Goal: Task Accomplishment & Management: Use online tool/utility

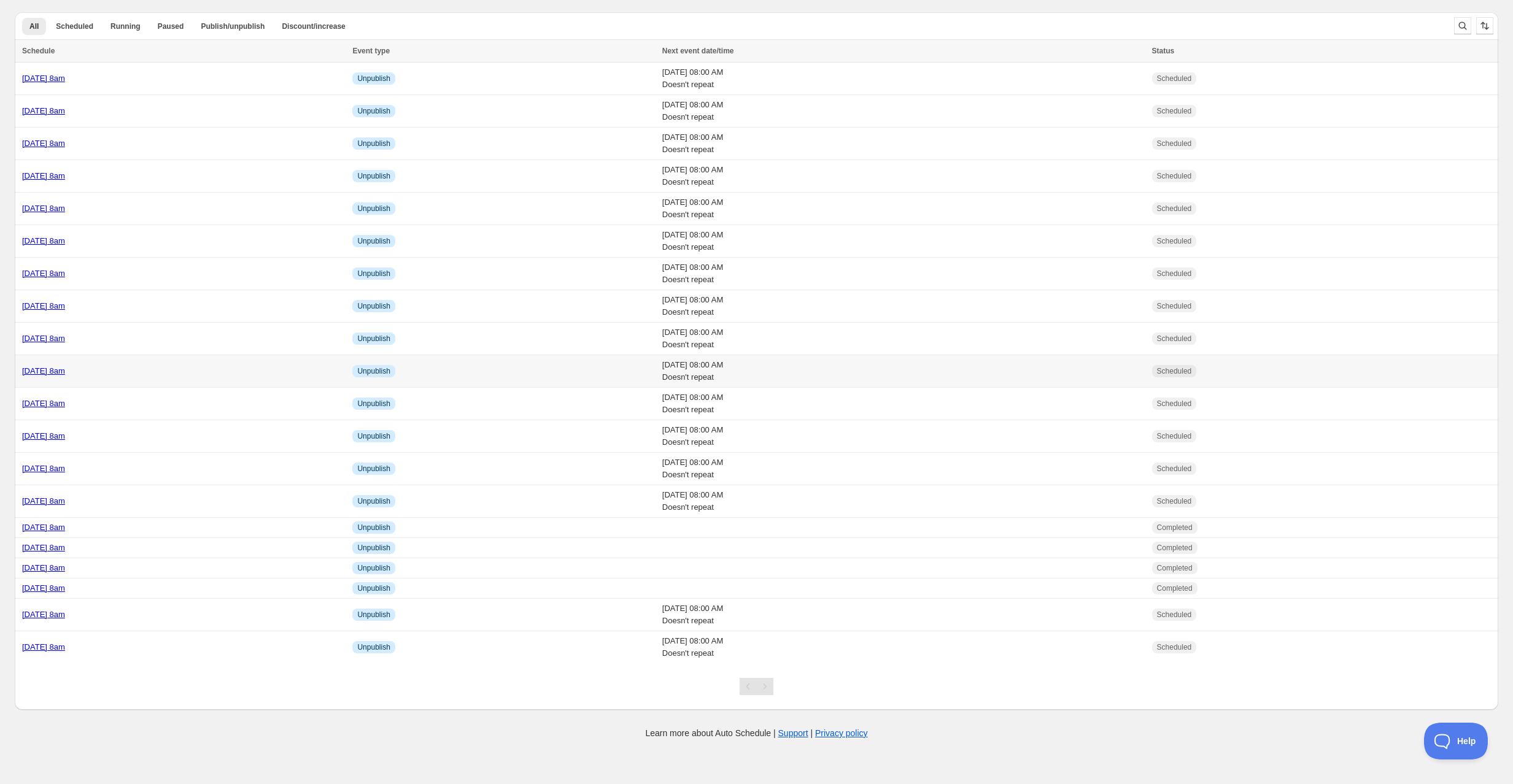
click at [156, 368] on div "Friday 19th September @ 8am" at bounding box center [184, 371] width 323 height 13
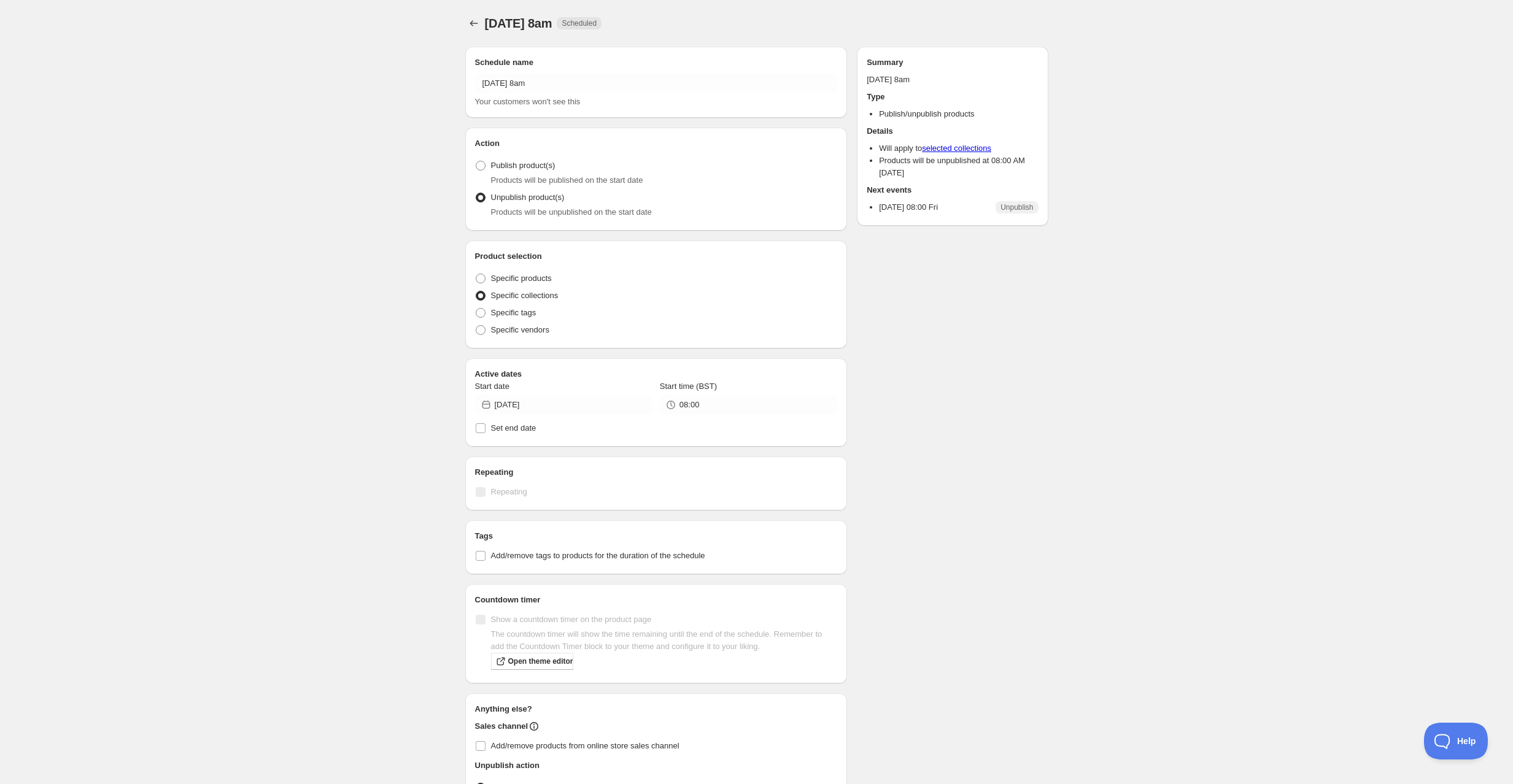
radio input "true"
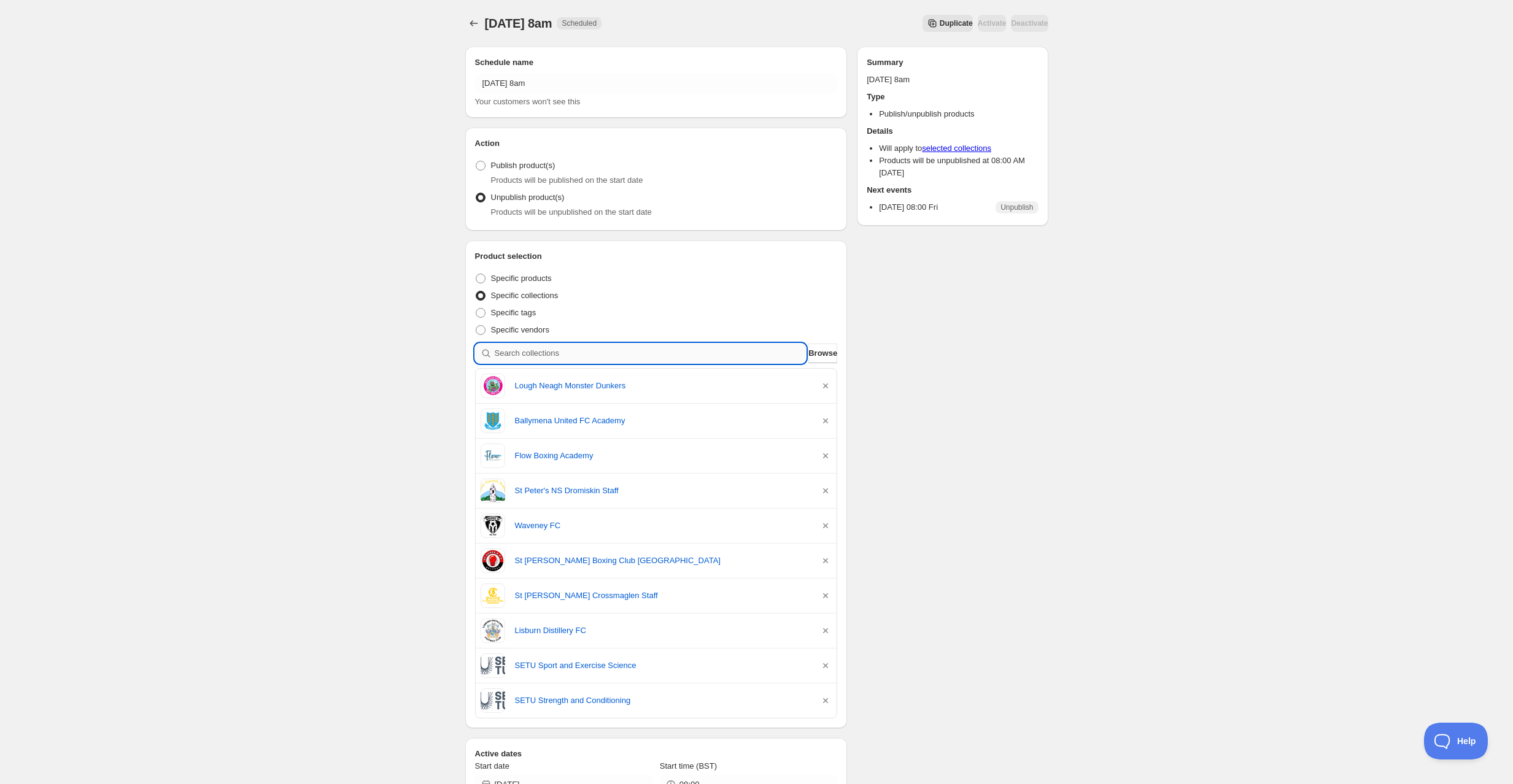
click at [520, 353] on input "search" at bounding box center [650, 353] width 311 height 20
type input "o"
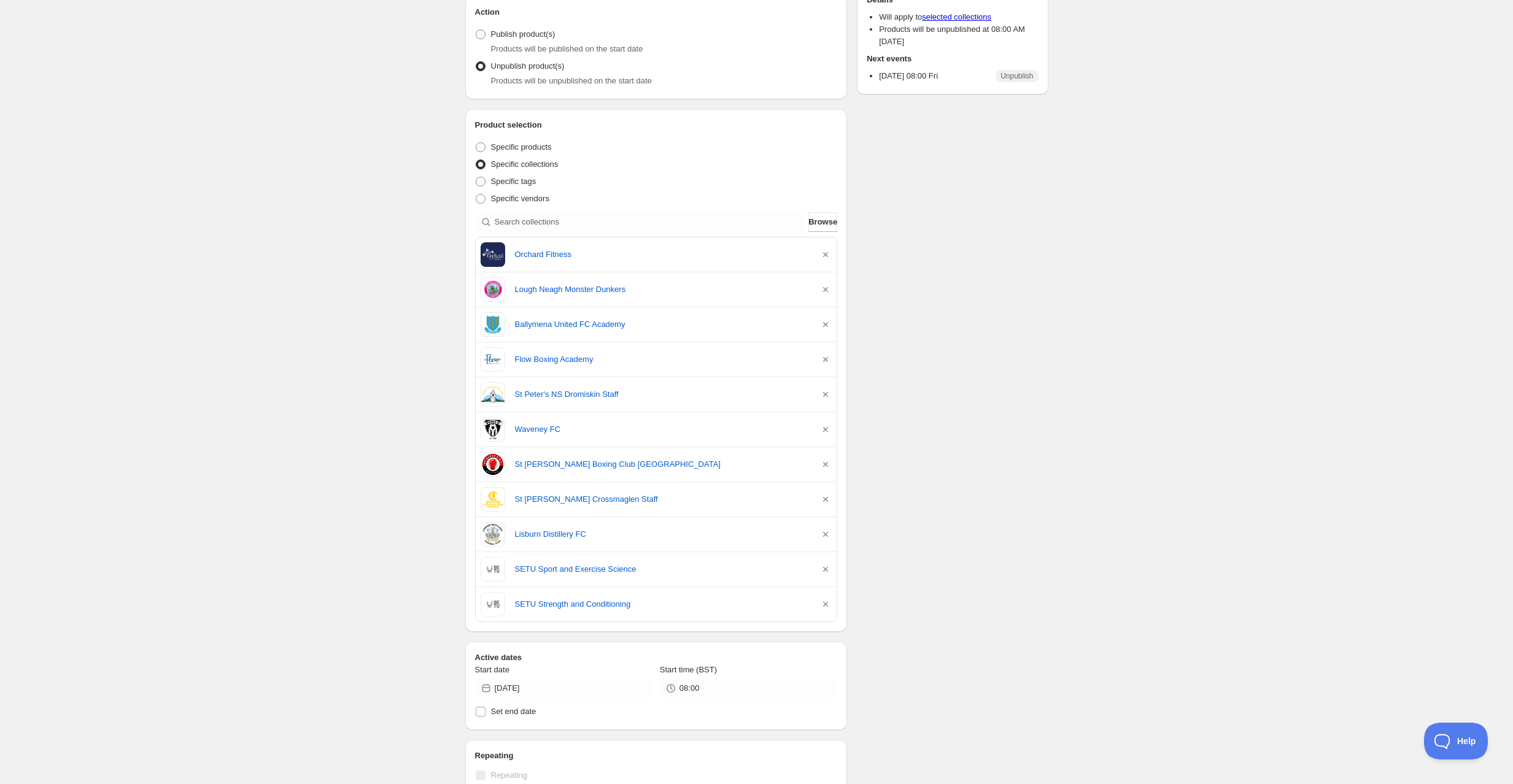
scroll to position [134, 0]
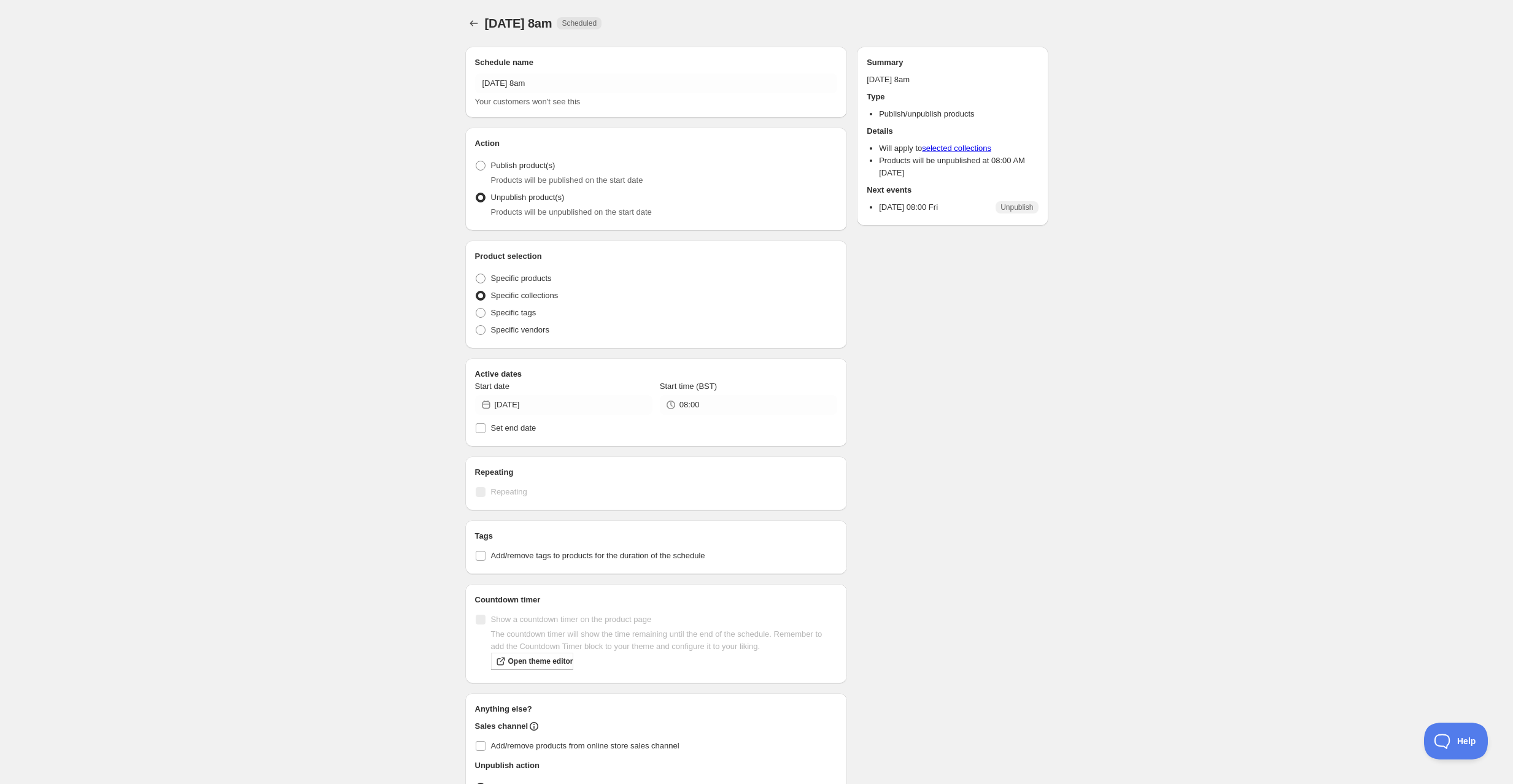
radio input "true"
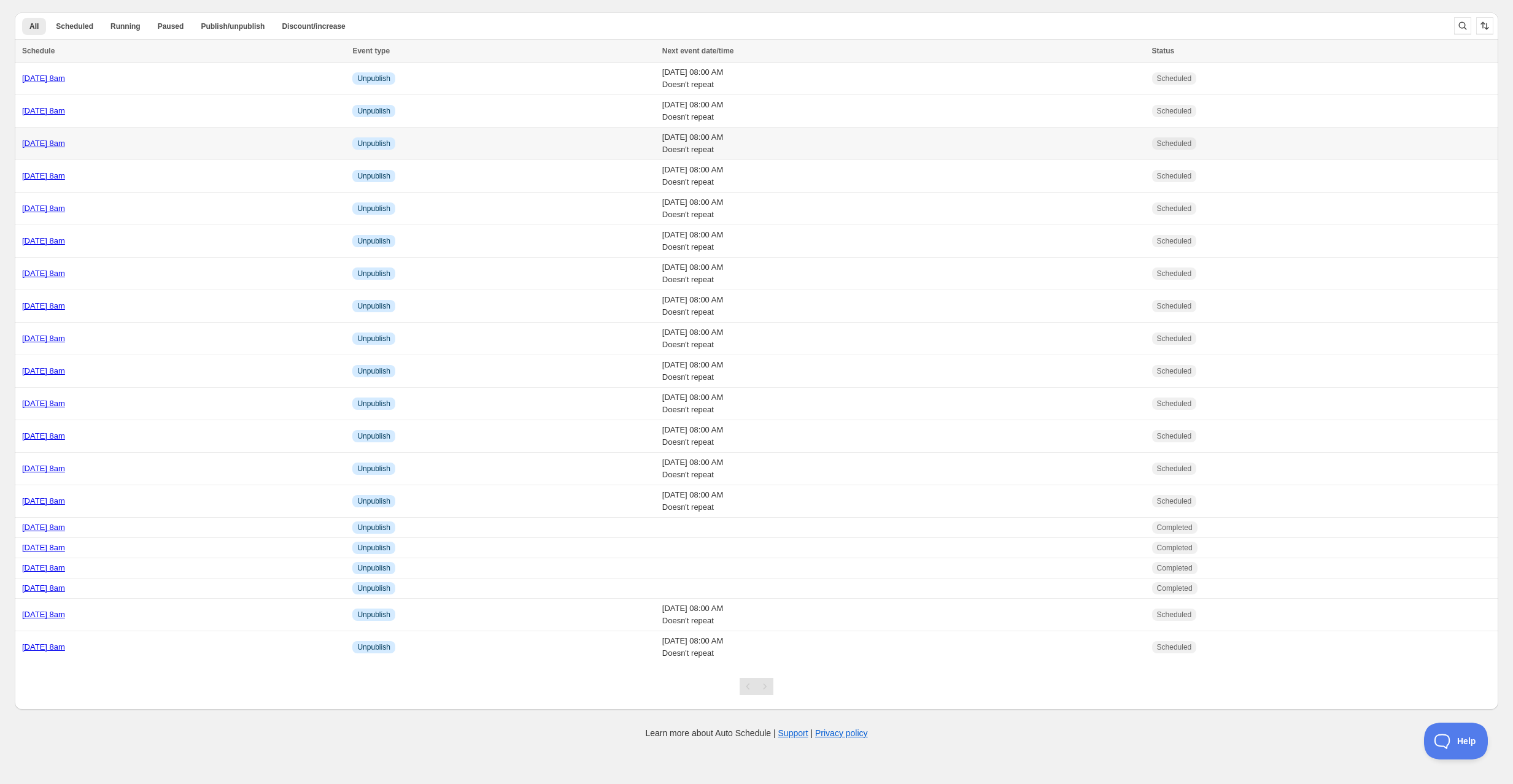
click at [176, 145] on div "Tuesday 23rd September @ 8am" at bounding box center [184, 144] width 323 height 13
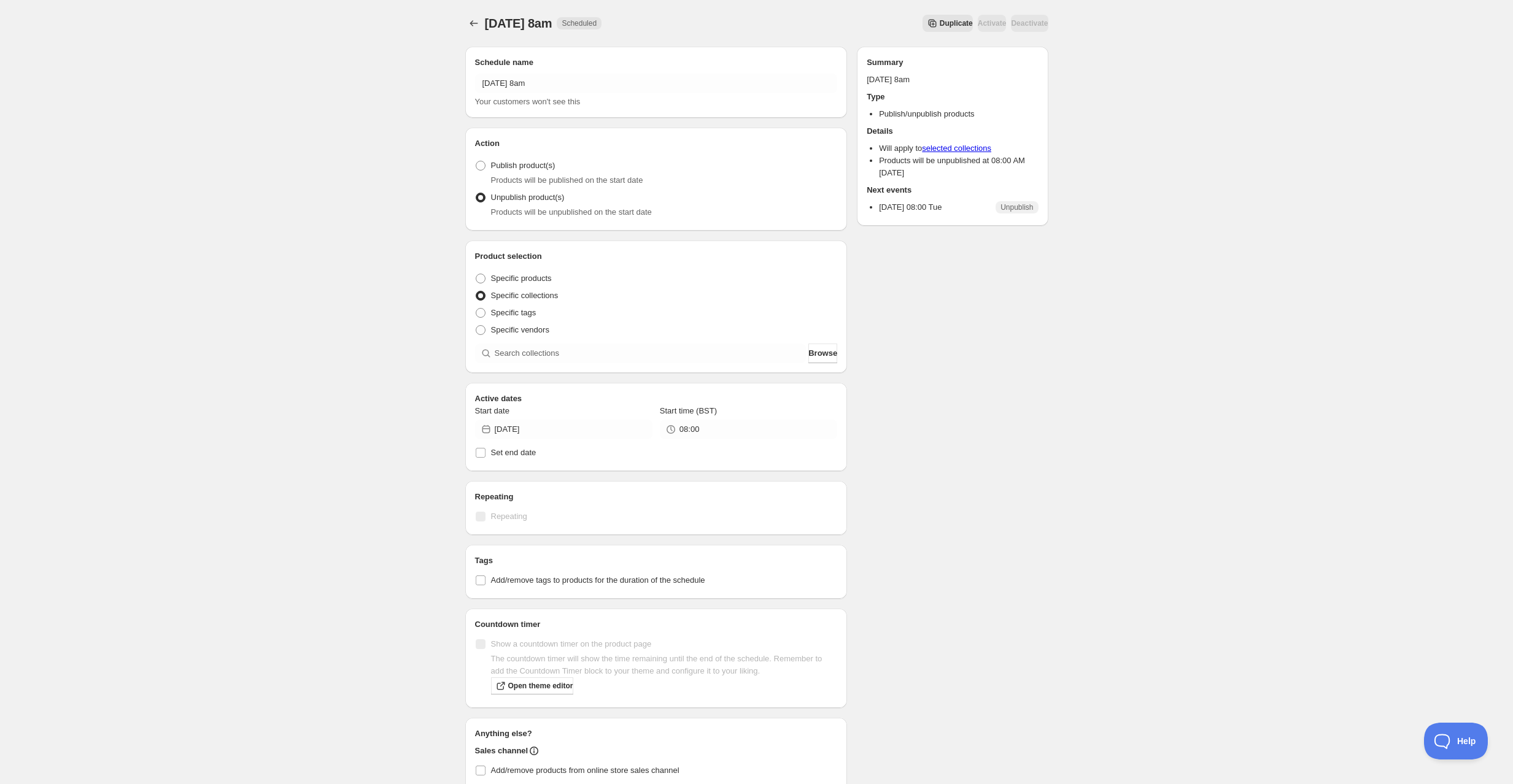
click at [940, 22] on span "Duplicate" at bounding box center [956, 23] width 33 height 10
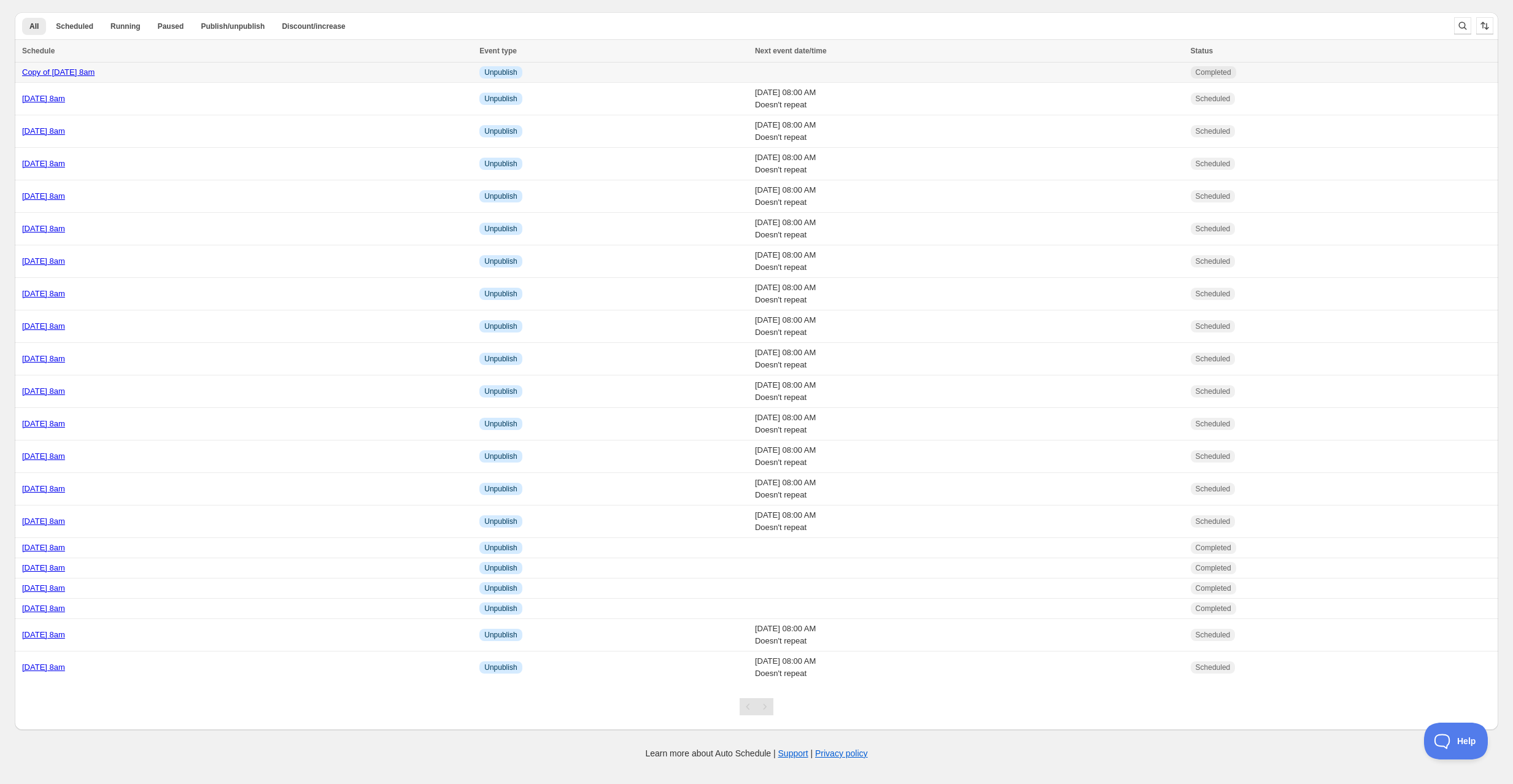
click at [236, 69] on div "Copy of Tuesday 23rd September @ 8am" at bounding box center [247, 73] width 450 height 13
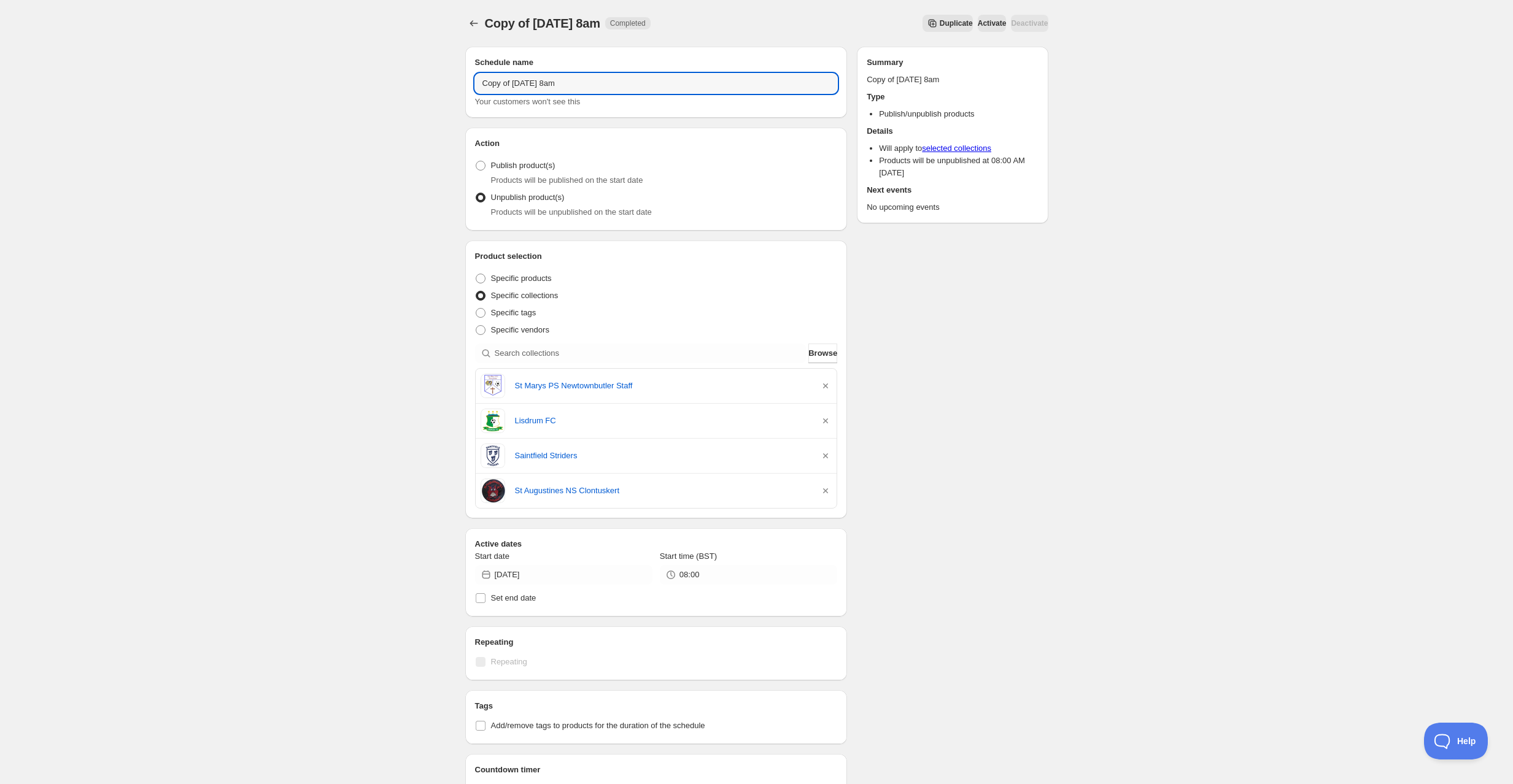
drag, startPoint x: 545, startPoint y: 83, endPoint x: 462, endPoint y: 82, distance: 83.0
click at [461, 81] on div "Schedule name Copy of Tuesday 23rd September @ 8am Your customers won't see thi…" at bounding box center [751, 529] width 593 height 985
type input "[DATE] 8am"
click at [830, 386] on icon "button" at bounding box center [826, 386] width 13 height 13
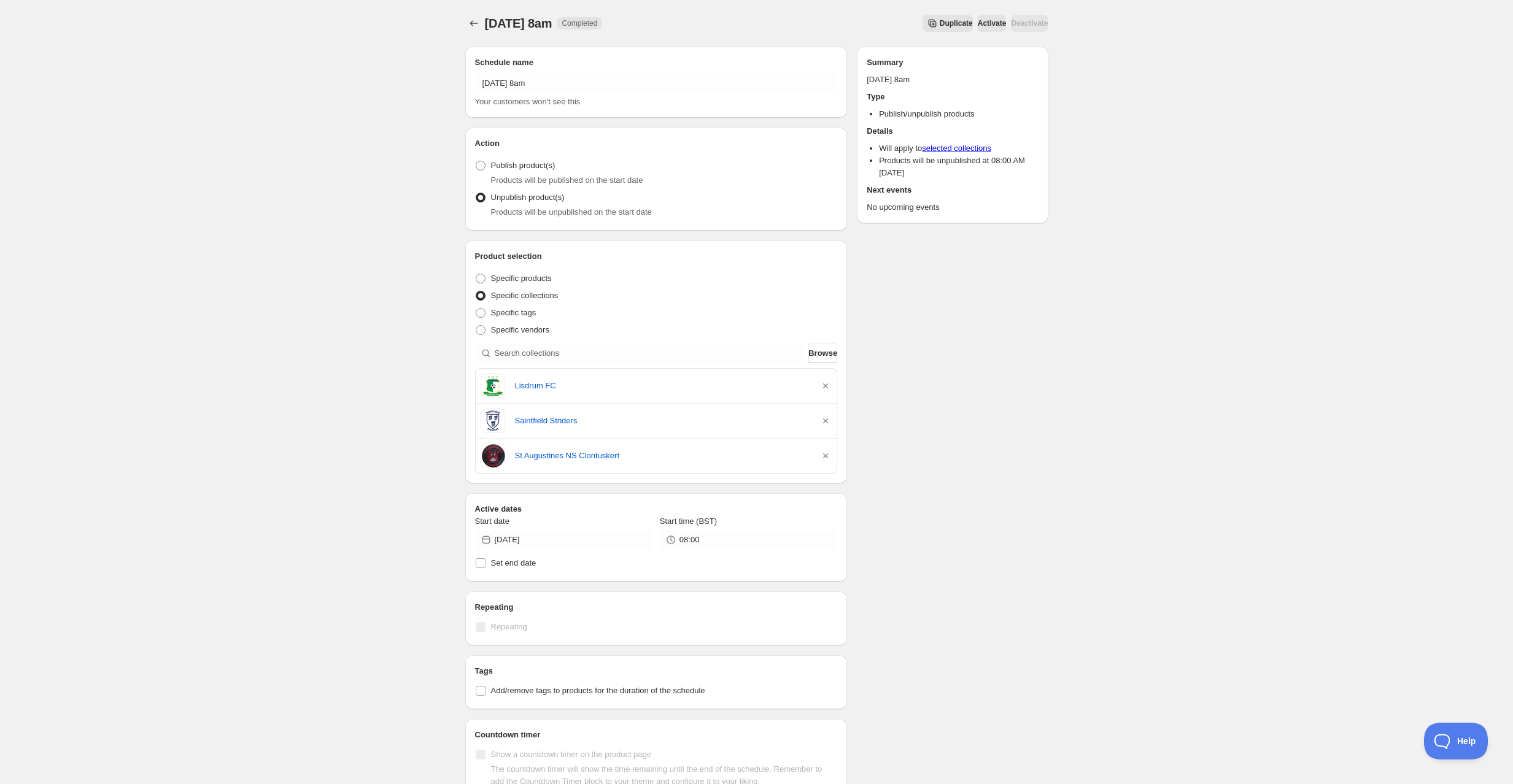
click at [830, 386] on icon "button" at bounding box center [826, 386] width 13 height 13
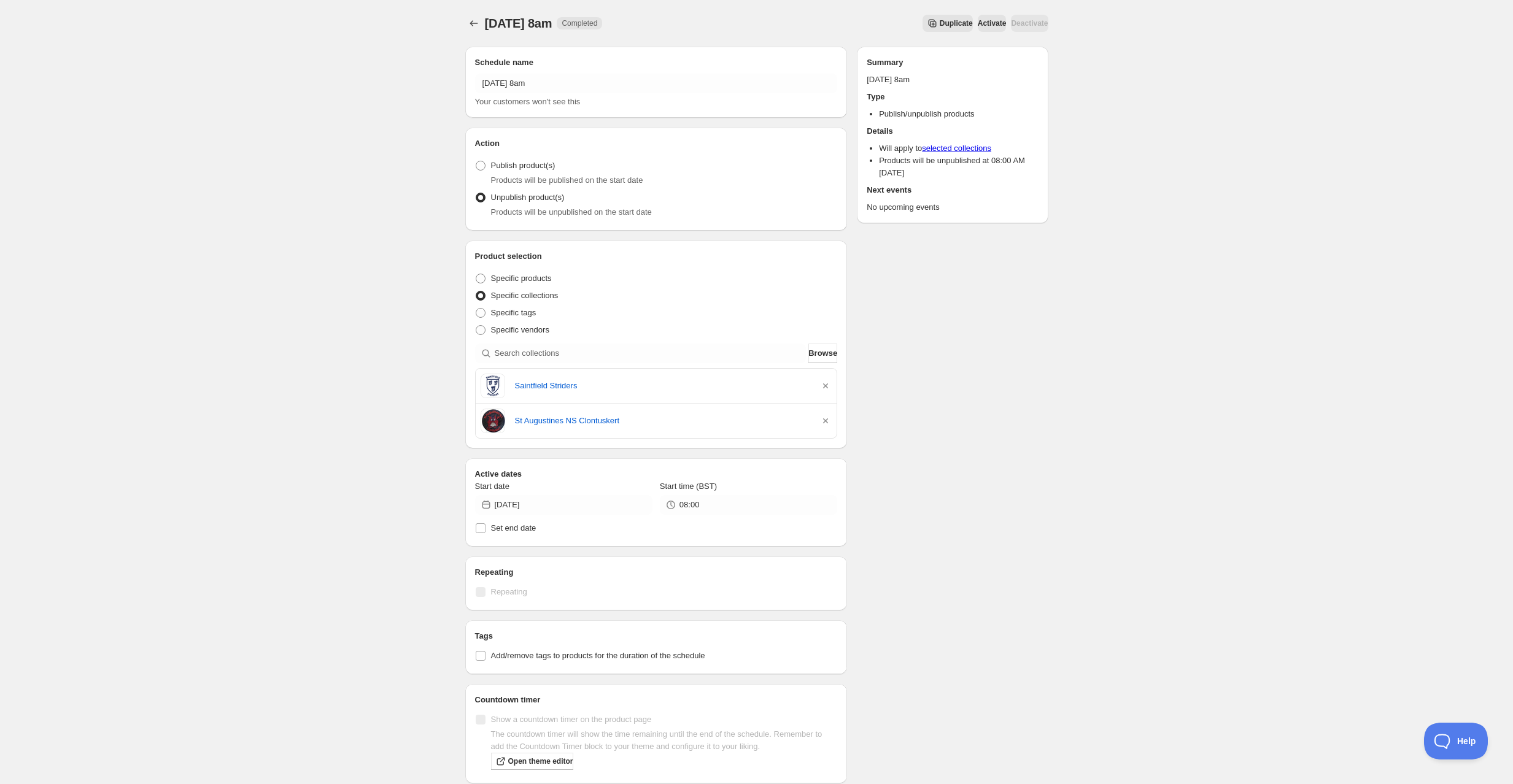
click at [830, 386] on icon "button" at bounding box center [826, 386] width 13 height 13
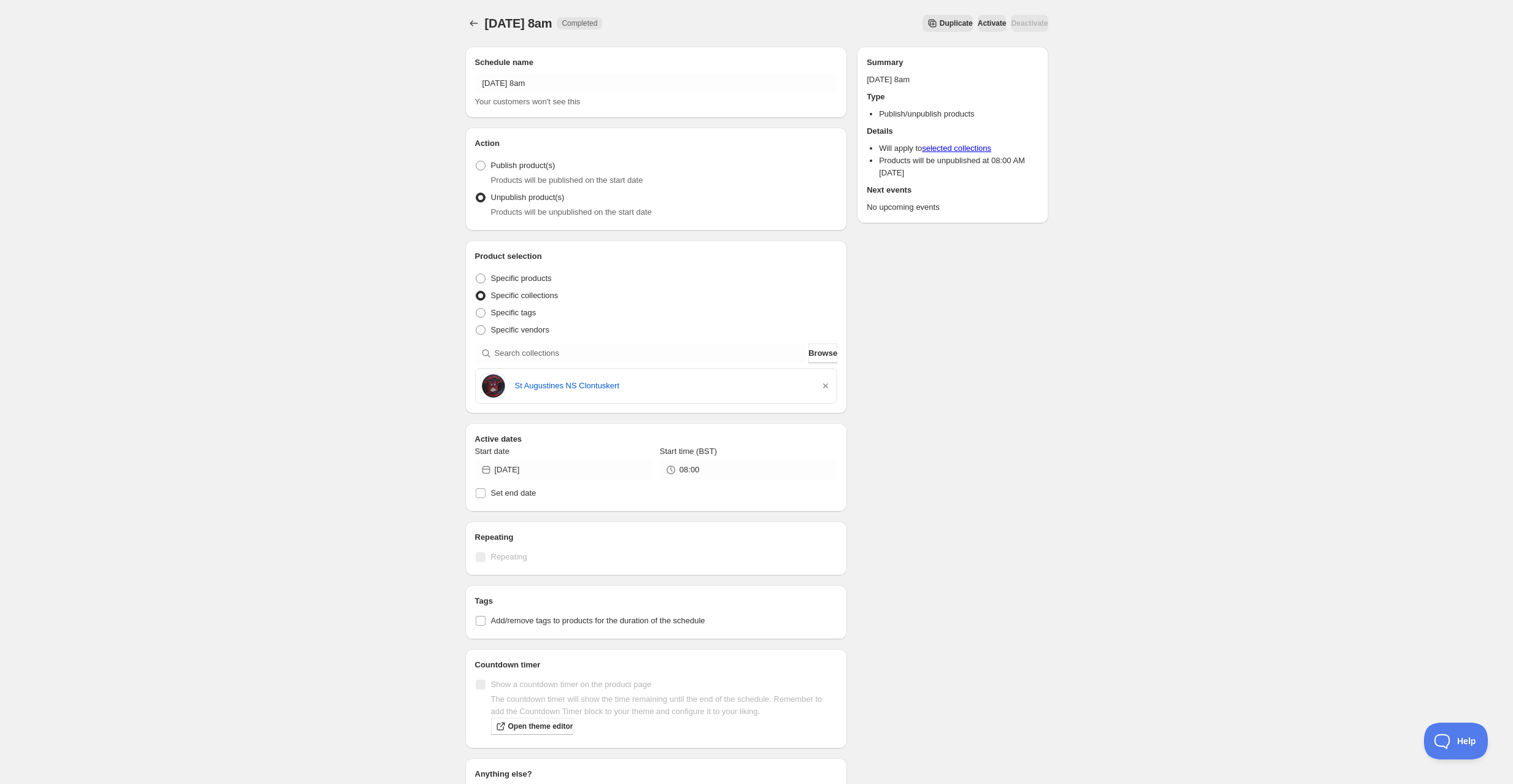
click at [830, 386] on icon "button" at bounding box center [826, 386] width 13 height 13
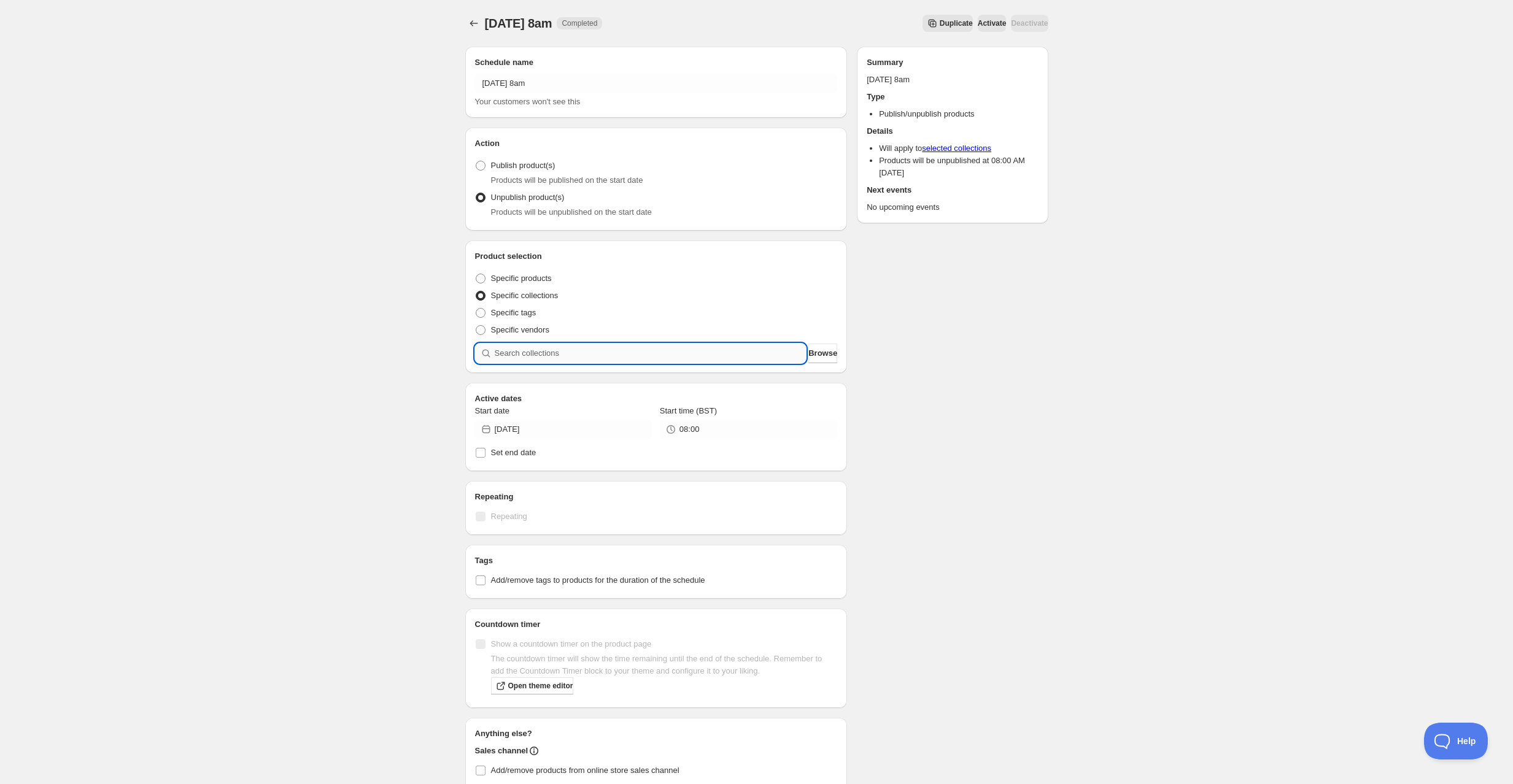
click at [731, 353] on input "search" at bounding box center [650, 353] width 311 height 20
type input "a"
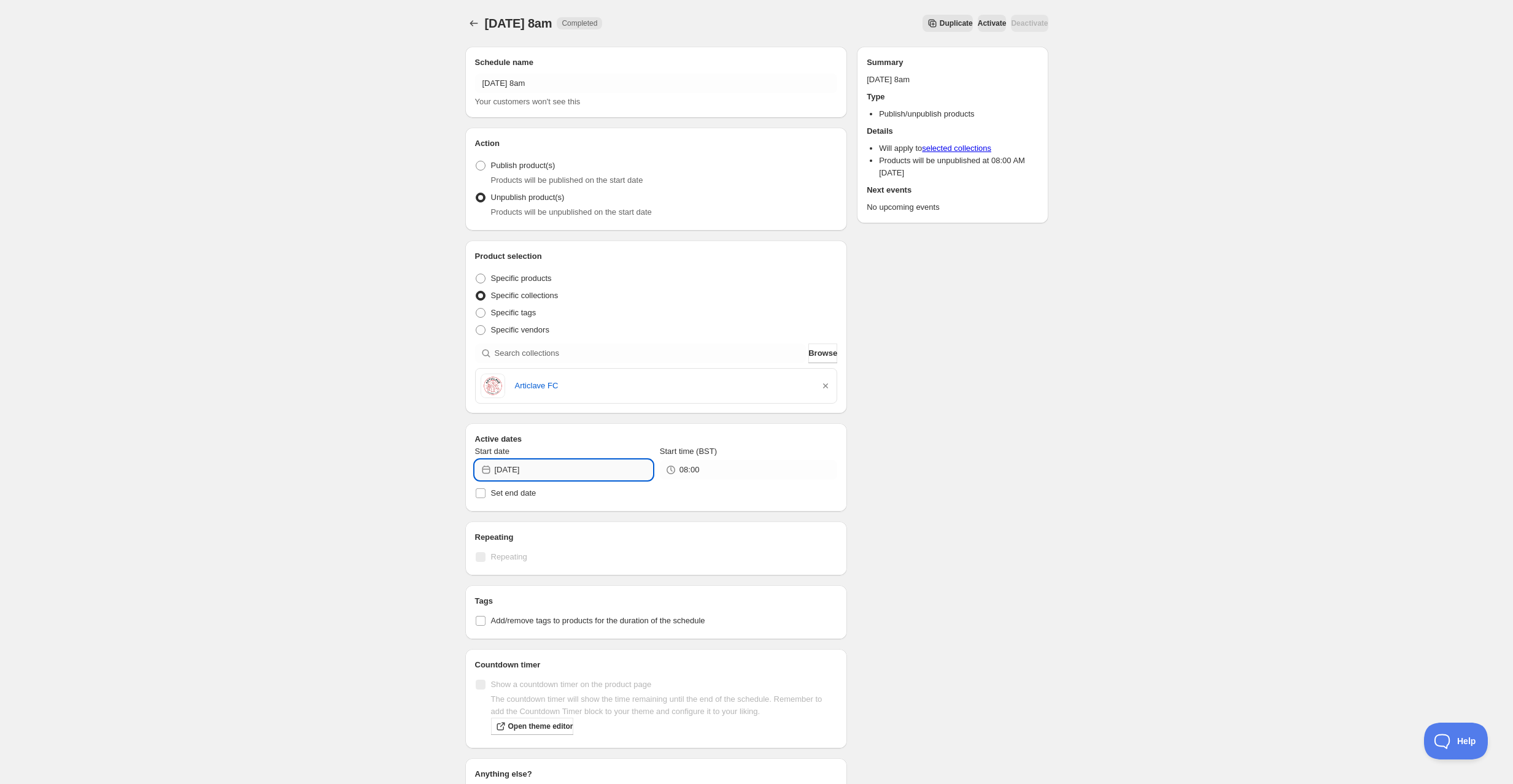
click at [563, 471] on input "[DATE]" at bounding box center [573, 470] width 158 height 20
click at [562, 592] on span "24" at bounding box center [564, 595] width 13 height 10
type input "2025-09-24"
click at [1075, 573] on div "Wednesday 24th September @ 8am. This page is ready Wednesday 24th September @ 8…" at bounding box center [756, 470] width 1513 height 941
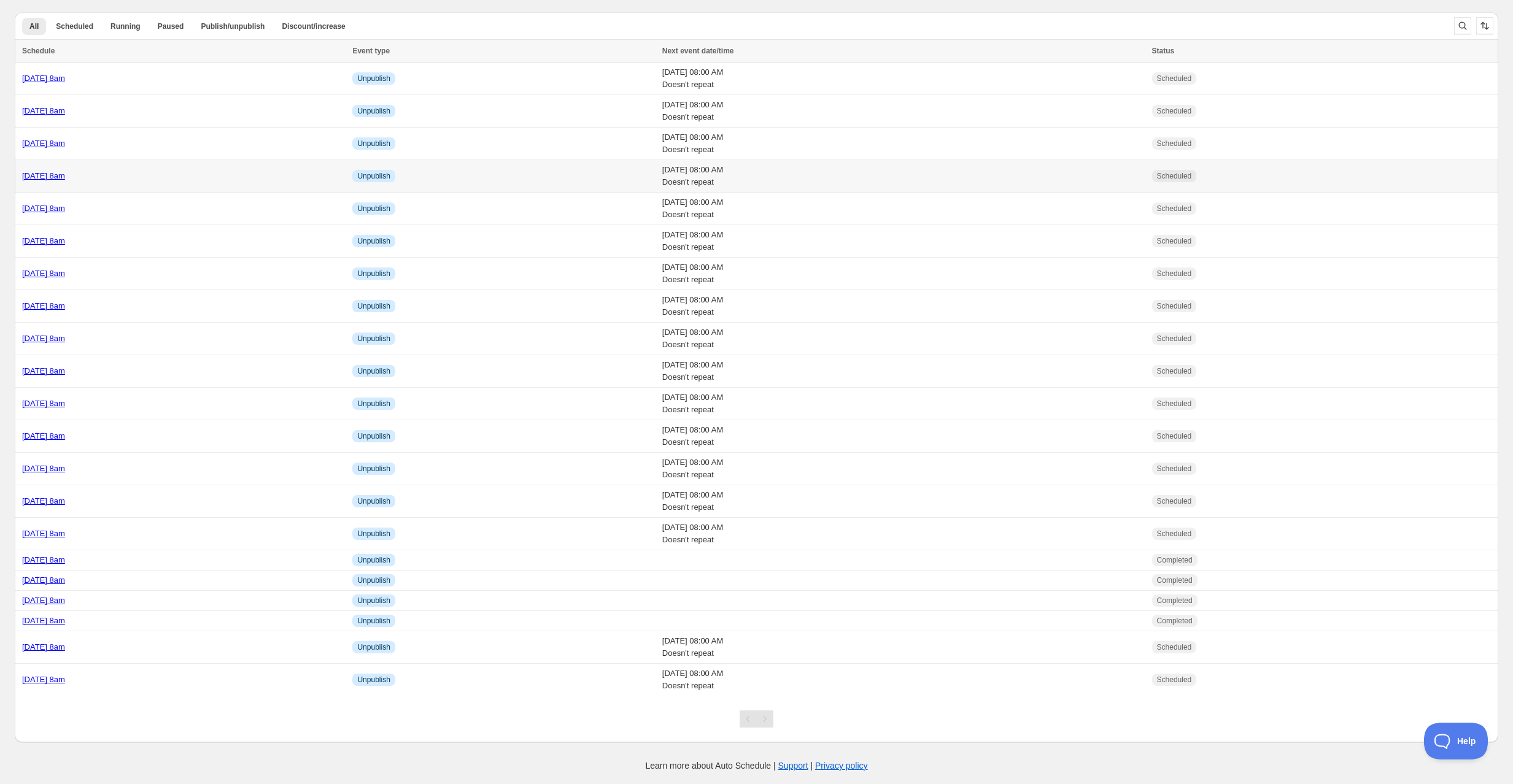
click at [200, 167] on td "[DATE] 8am" at bounding box center [181, 177] width 334 height 32
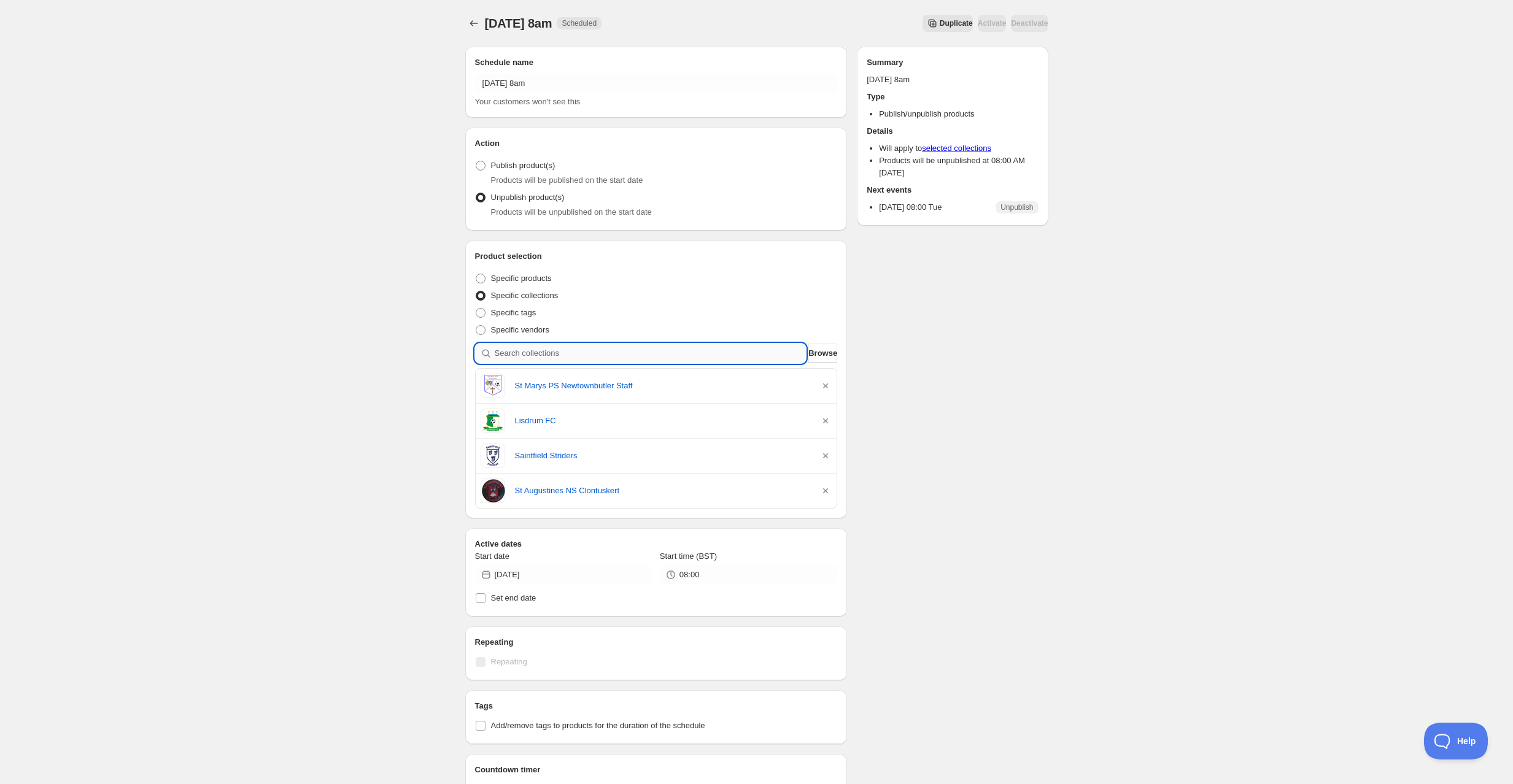
click at [590, 344] on input "search" at bounding box center [650, 353] width 311 height 20
type input "s"
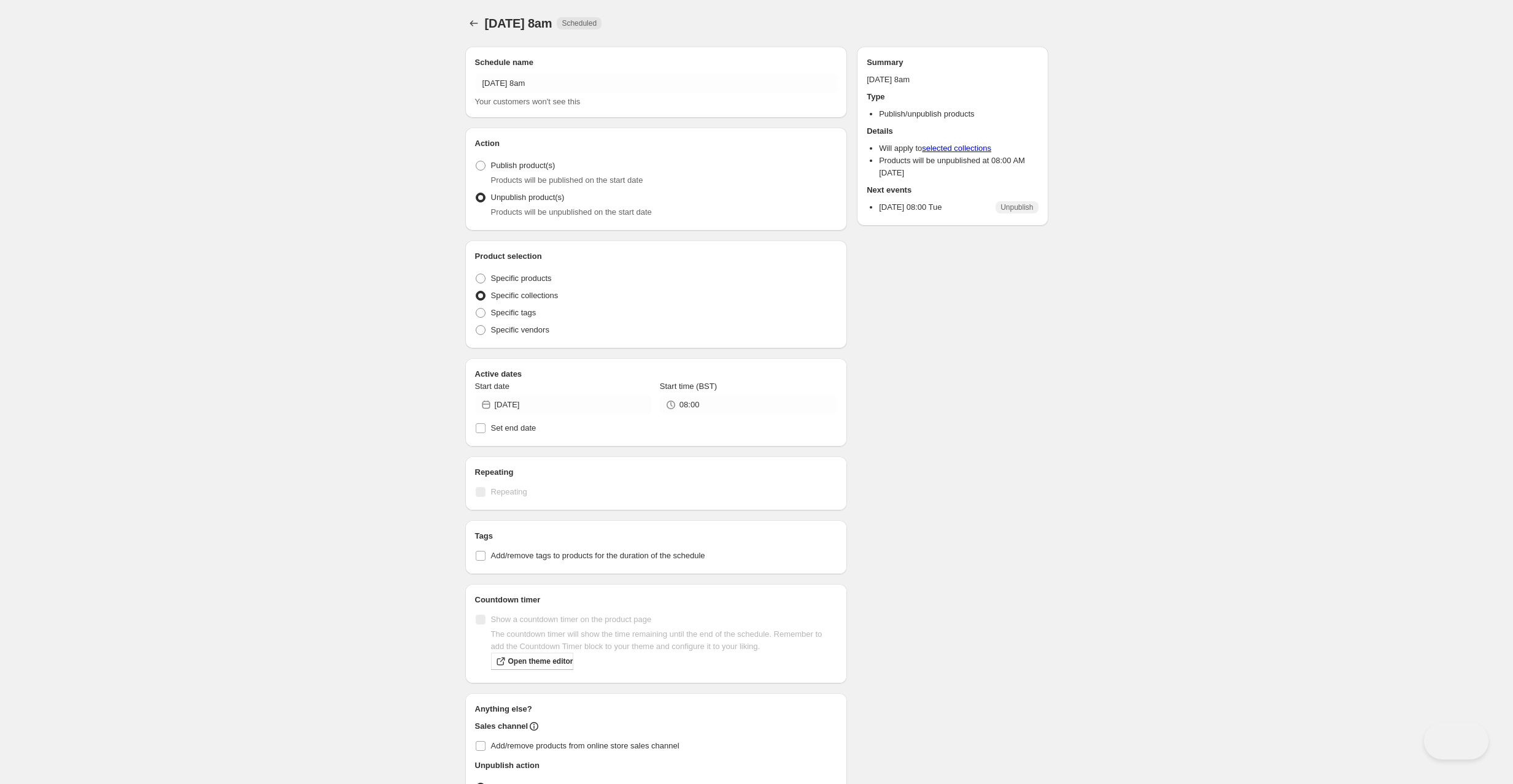
radio input "true"
